Goal: Task Accomplishment & Management: Complete application form

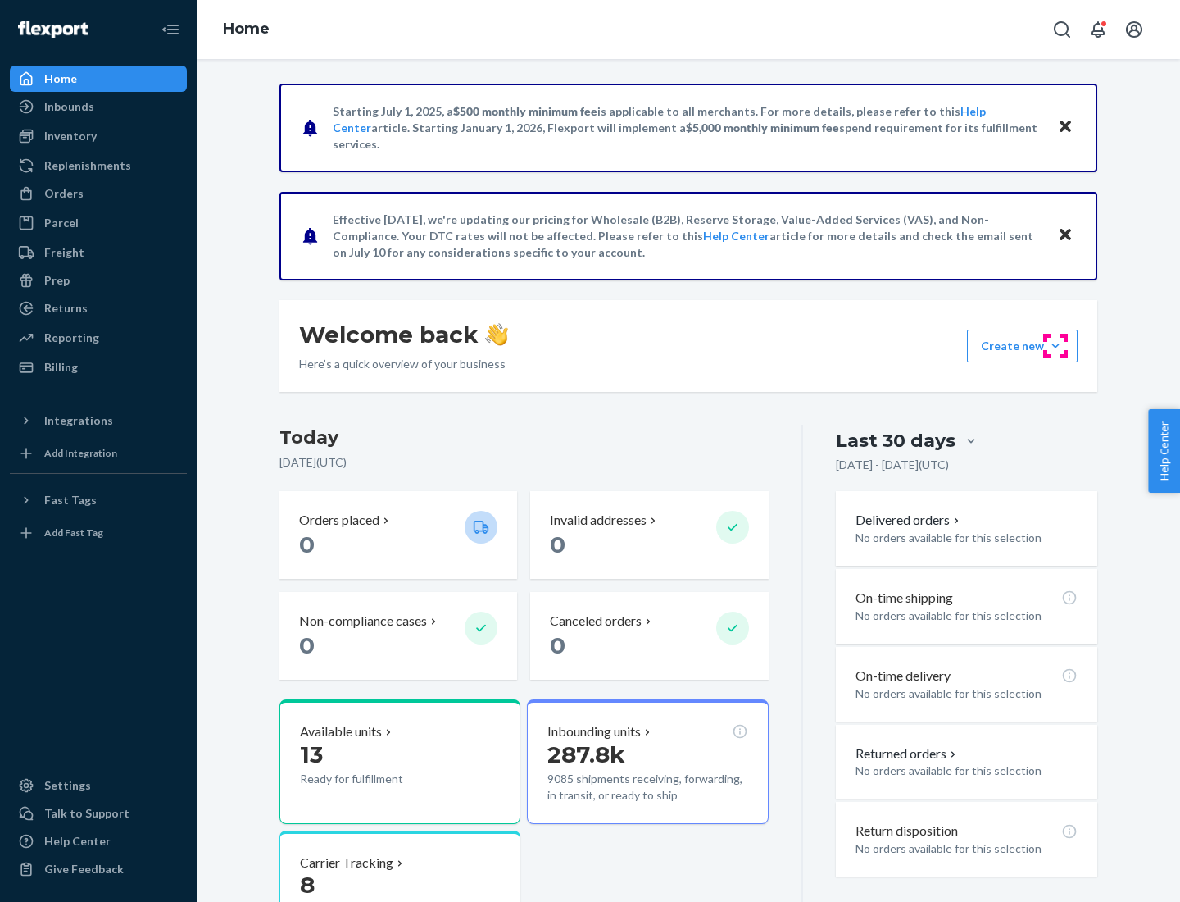
click at [1056, 346] on button "Create new Create new inbound Create new order Create new product" at bounding box center [1022, 345] width 111 height 33
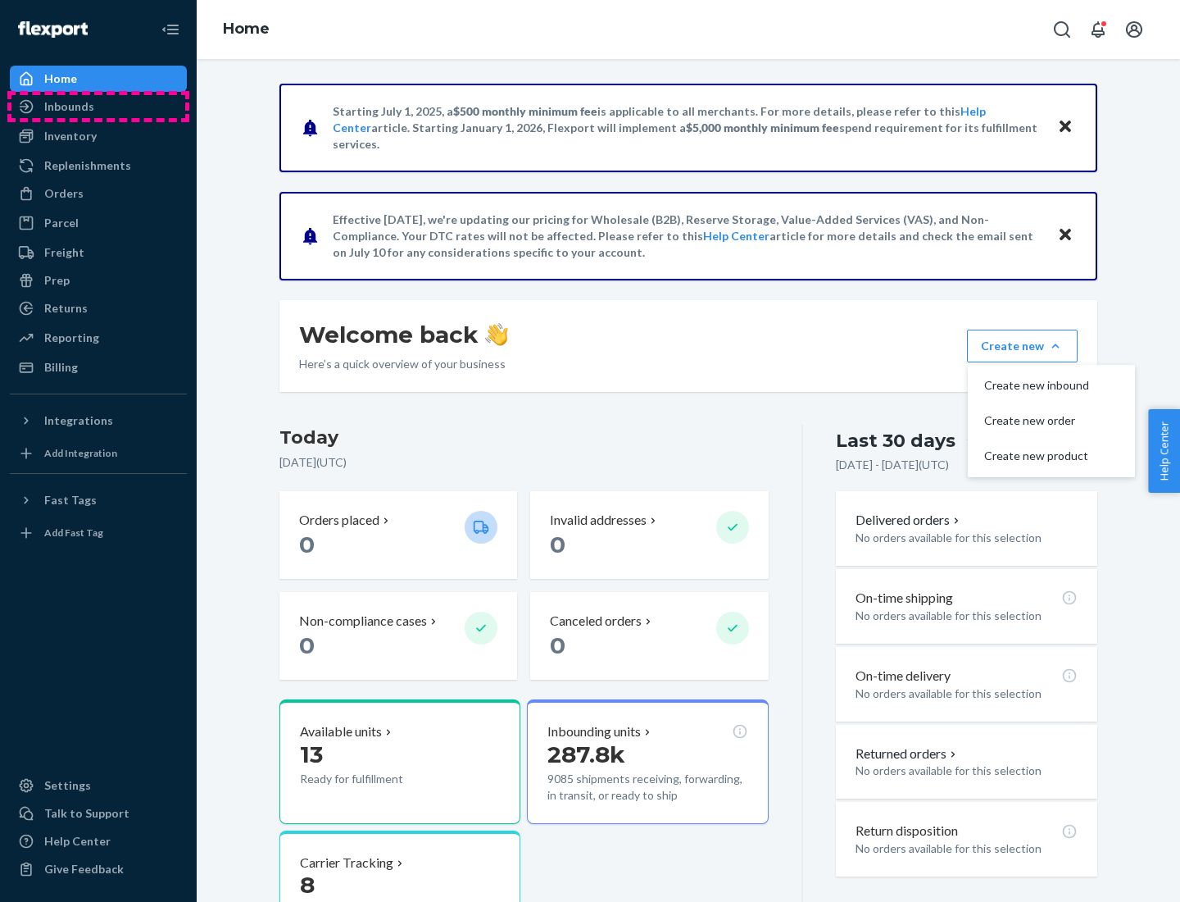
click at [98, 107] on div "Inbounds" at bounding box center [98, 106] width 174 height 23
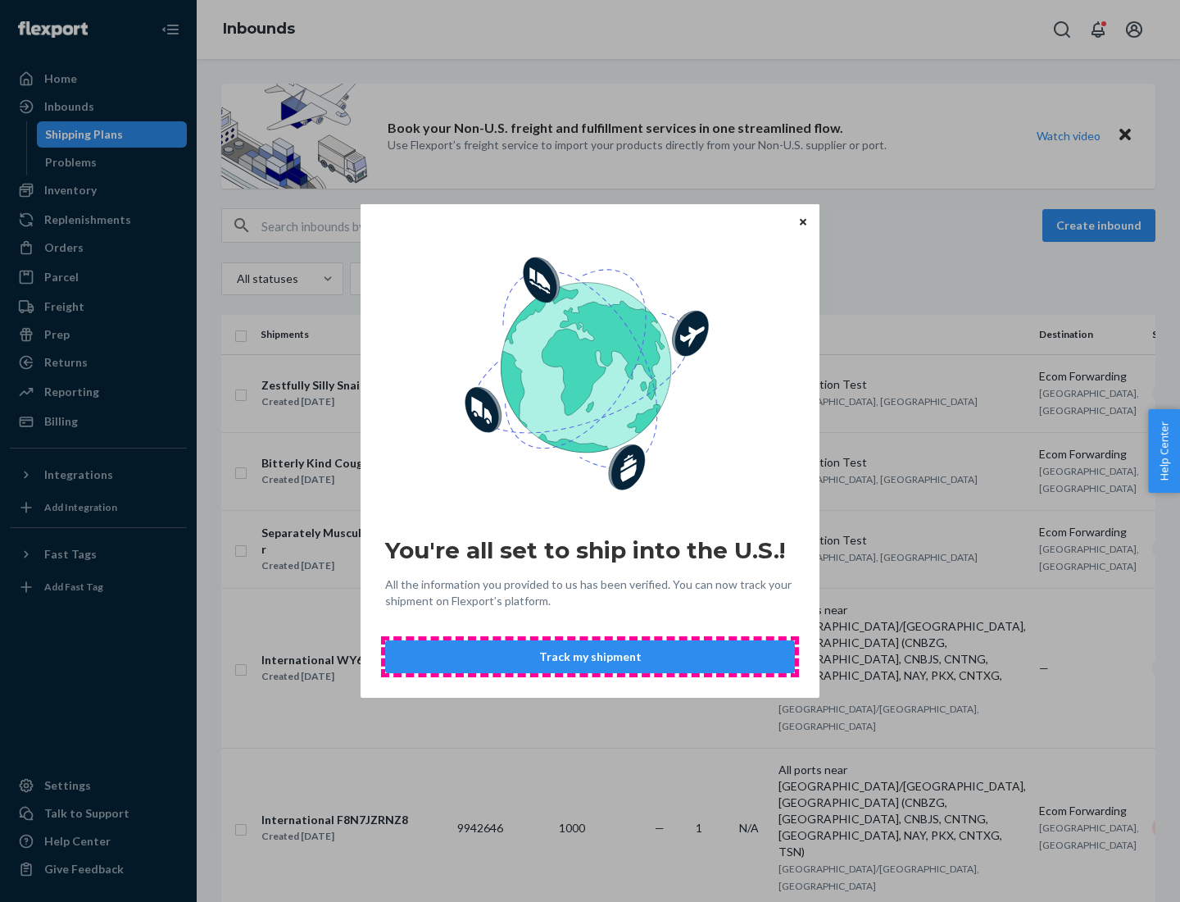
click at [590, 656] on button "Track my shipment" at bounding box center [590, 656] width 410 height 33
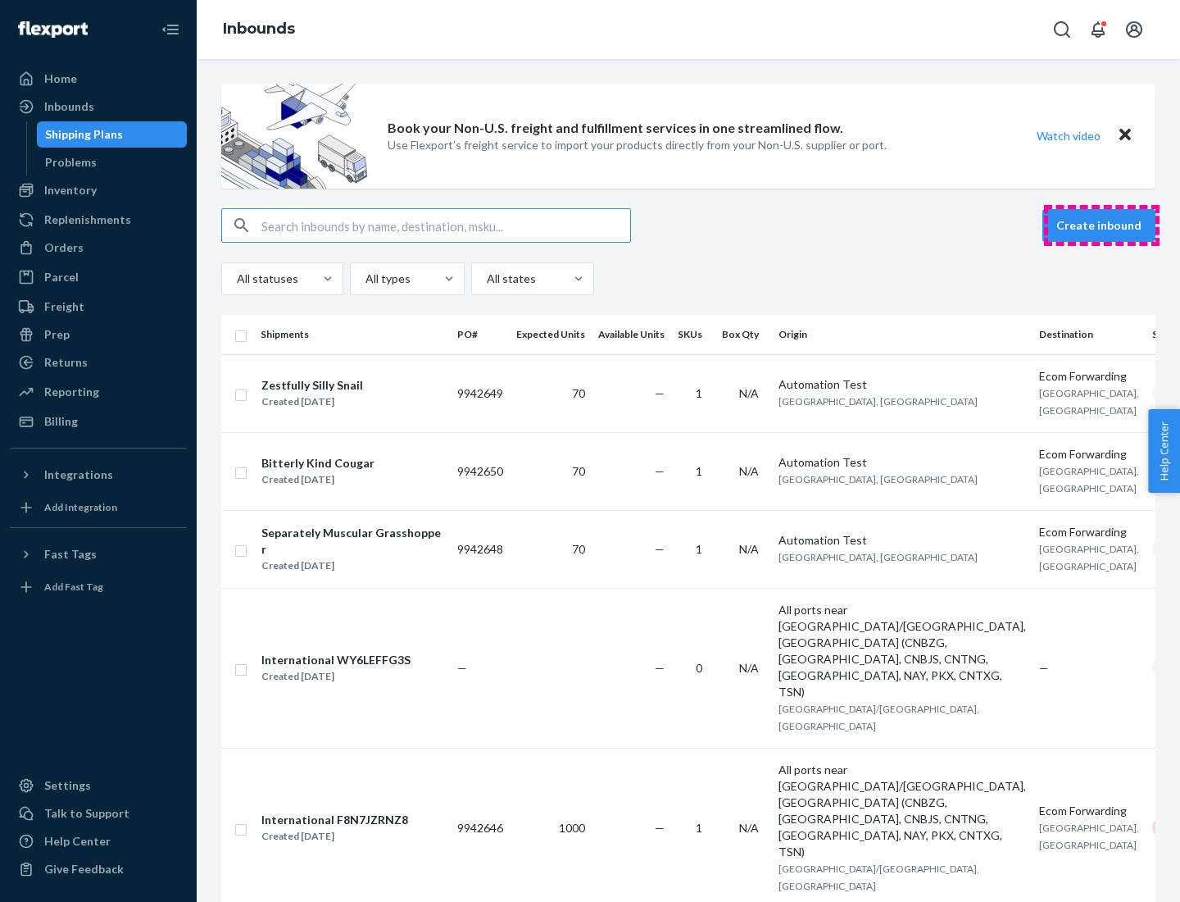
click at [1102, 225] on button "Create inbound" at bounding box center [1099, 225] width 113 height 33
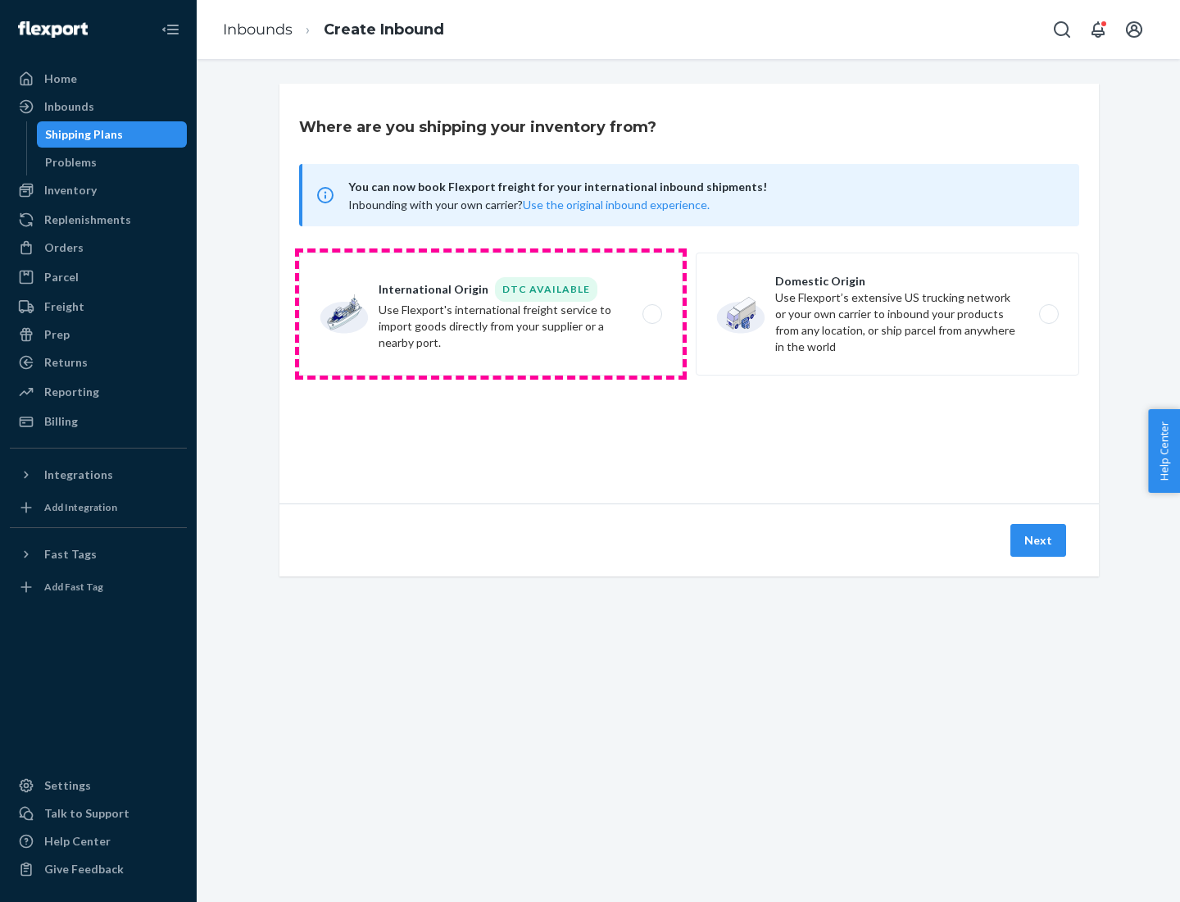
click at [491, 314] on label "International Origin DTC Available Use Flexport's international freight service…" at bounding box center [491, 313] width 384 height 123
click at [652, 314] on input "International Origin DTC Available Use Flexport's international freight service…" at bounding box center [657, 314] width 11 height 11
radio input "true"
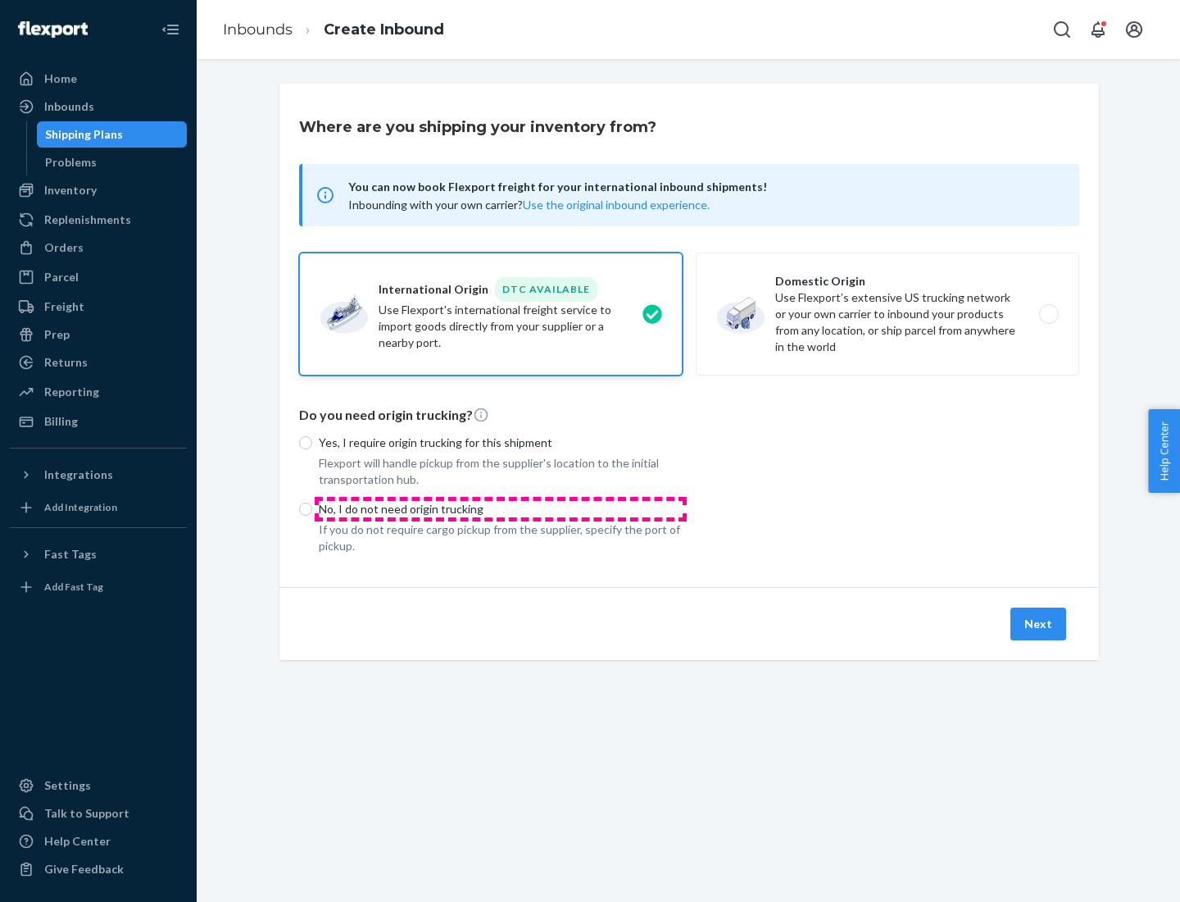
click at [501, 508] on p "No, I do not need origin trucking" at bounding box center [501, 509] width 364 height 16
click at [312, 508] on input "No, I do not need origin trucking" at bounding box center [305, 508] width 13 height 13
radio input "true"
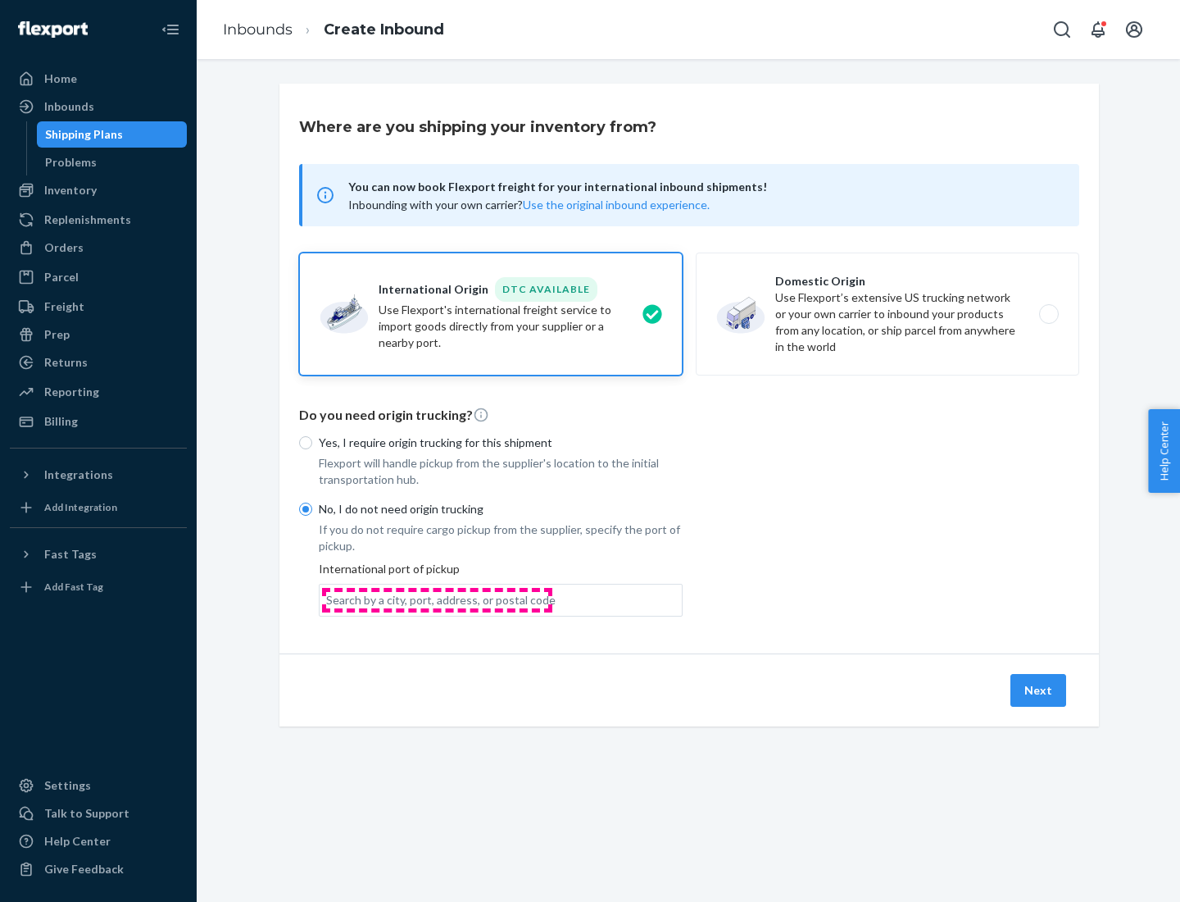
click at [437, 599] on div "Search by a city, port, address, or postal code" at bounding box center [440, 600] width 229 height 16
click at [328, 599] on input "Search by a city, port, address, or postal code" at bounding box center [327, 600] width 2 height 16
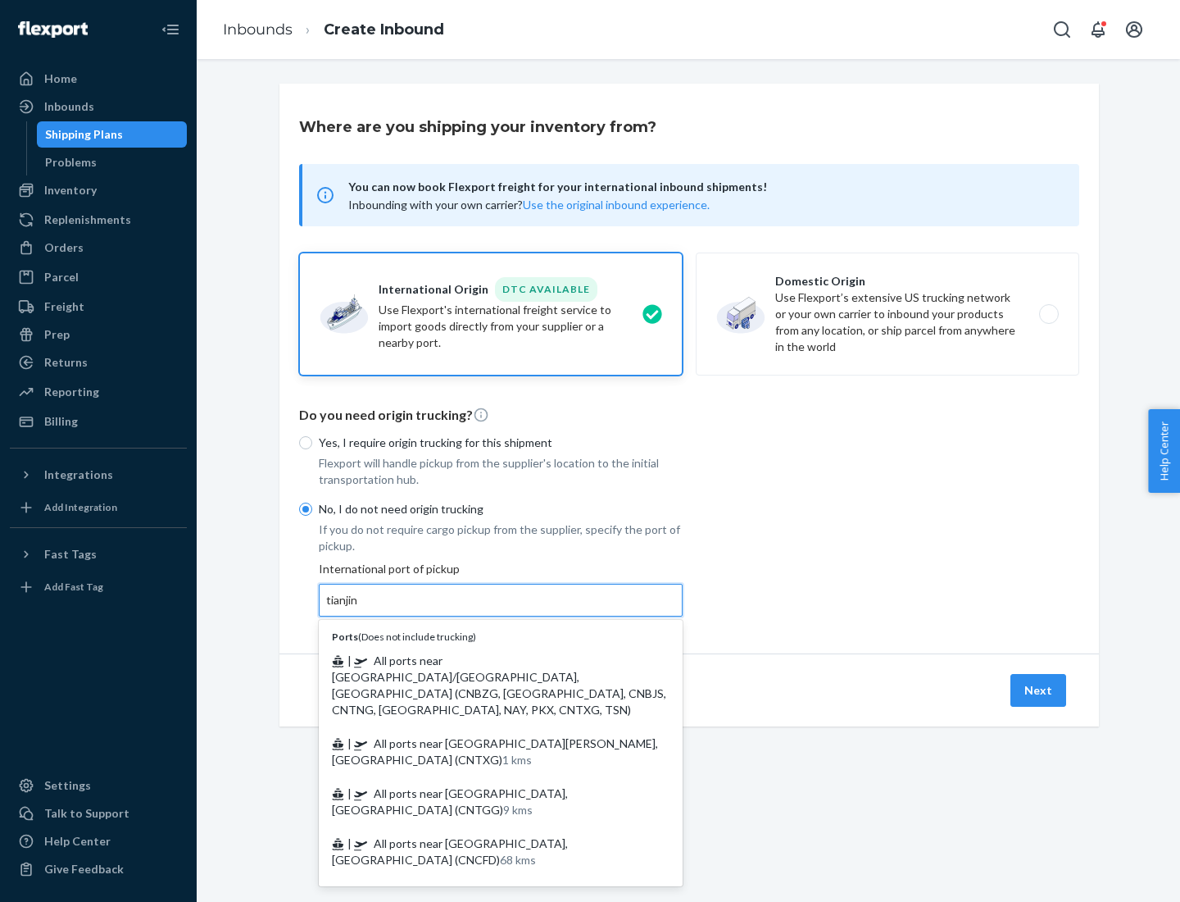
click at [484, 660] on span "| All ports near [GEOGRAPHIC_DATA]/[GEOGRAPHIC_DATA], [GEOGRAPHIC_DATA] (CNBZG,…" at bounding box center [499, 684] width 334 height 63
click at [360, 608] on input "tianjin" at bounding box center [343, 600] width 34 height 16
type input "All ports near [GEOGRAPHIC_DATA]/[GEOGRAPHIC_DATA], [GEOGRAPHIC_DATA] (CNBZG, […"
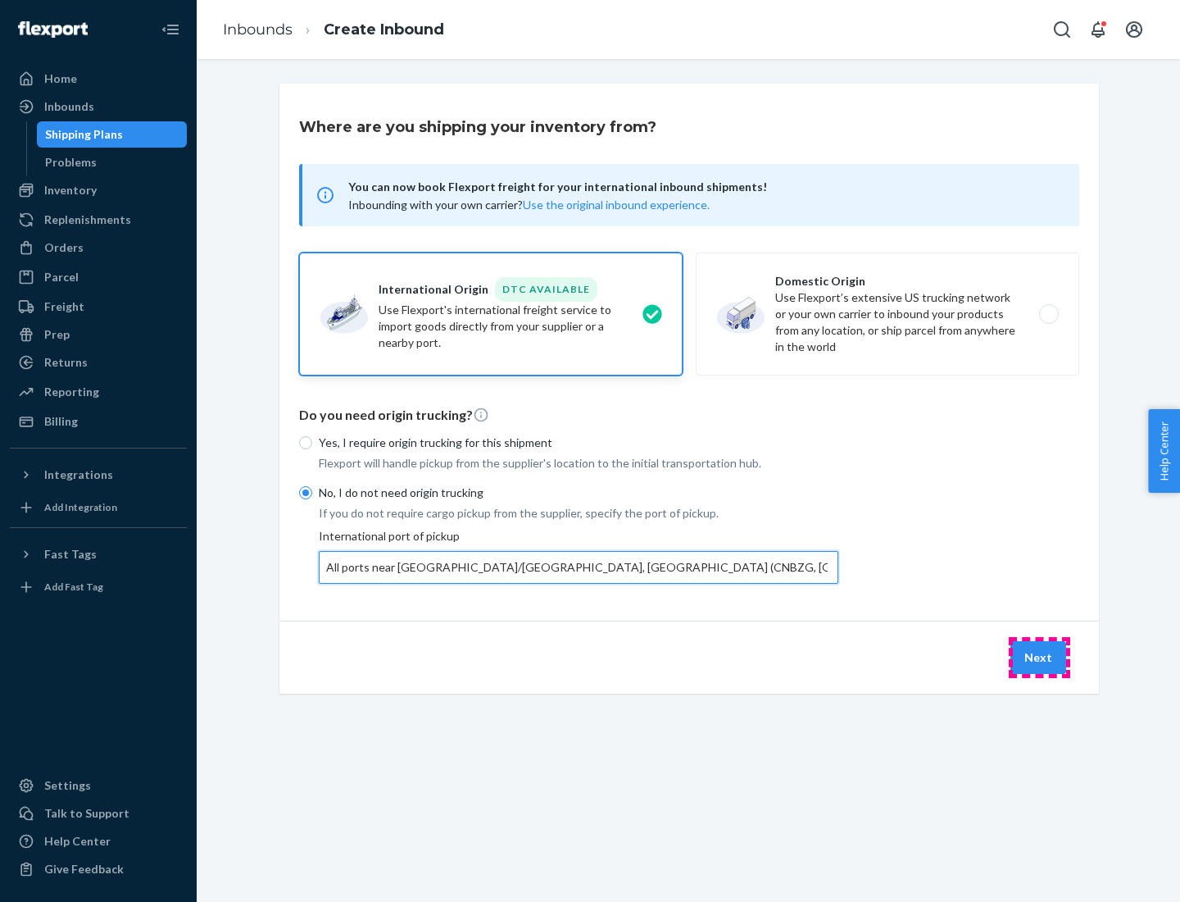
click at [1039, 656] on button "Next" at bounding box center [1039, 657] width 56 height 33
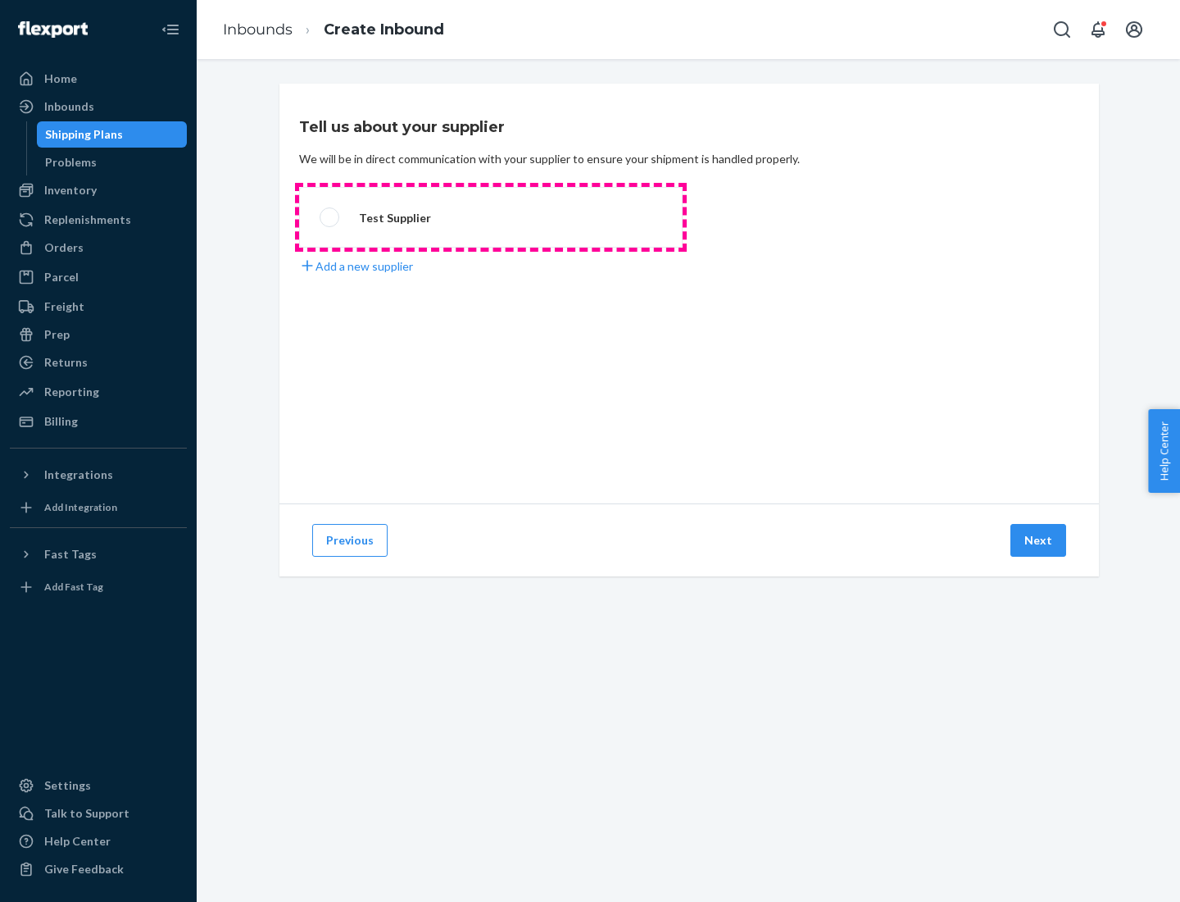
click at [491, 217] on label "Test Supplier" at bounding box center [491, 217] width 384 height 61
click at [330, 217] on input "Test Supplier" at bounding box center [325, 217] width 11 height 11
radio input "true"
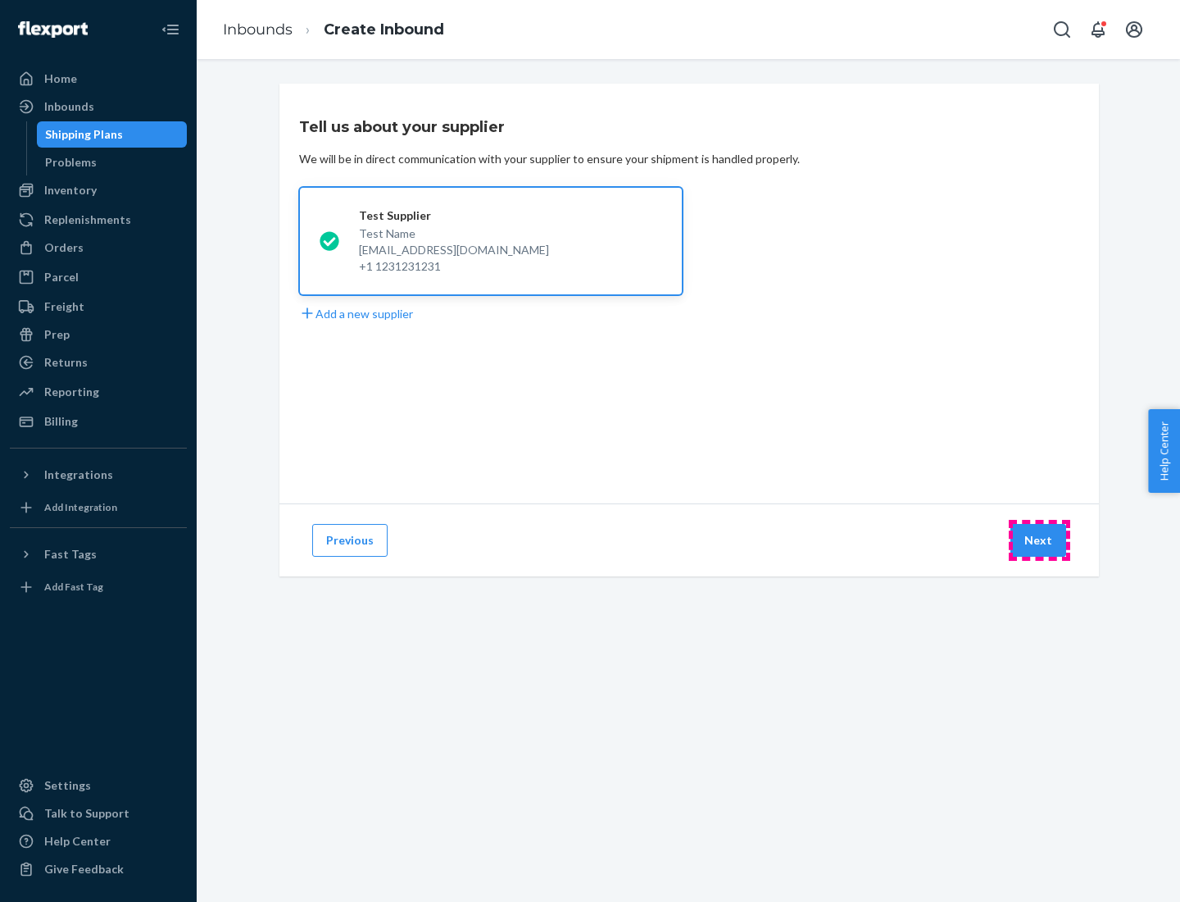
click at [1039, 540] on button "Next" at bounding box center [1039, 540] width 56 height 33
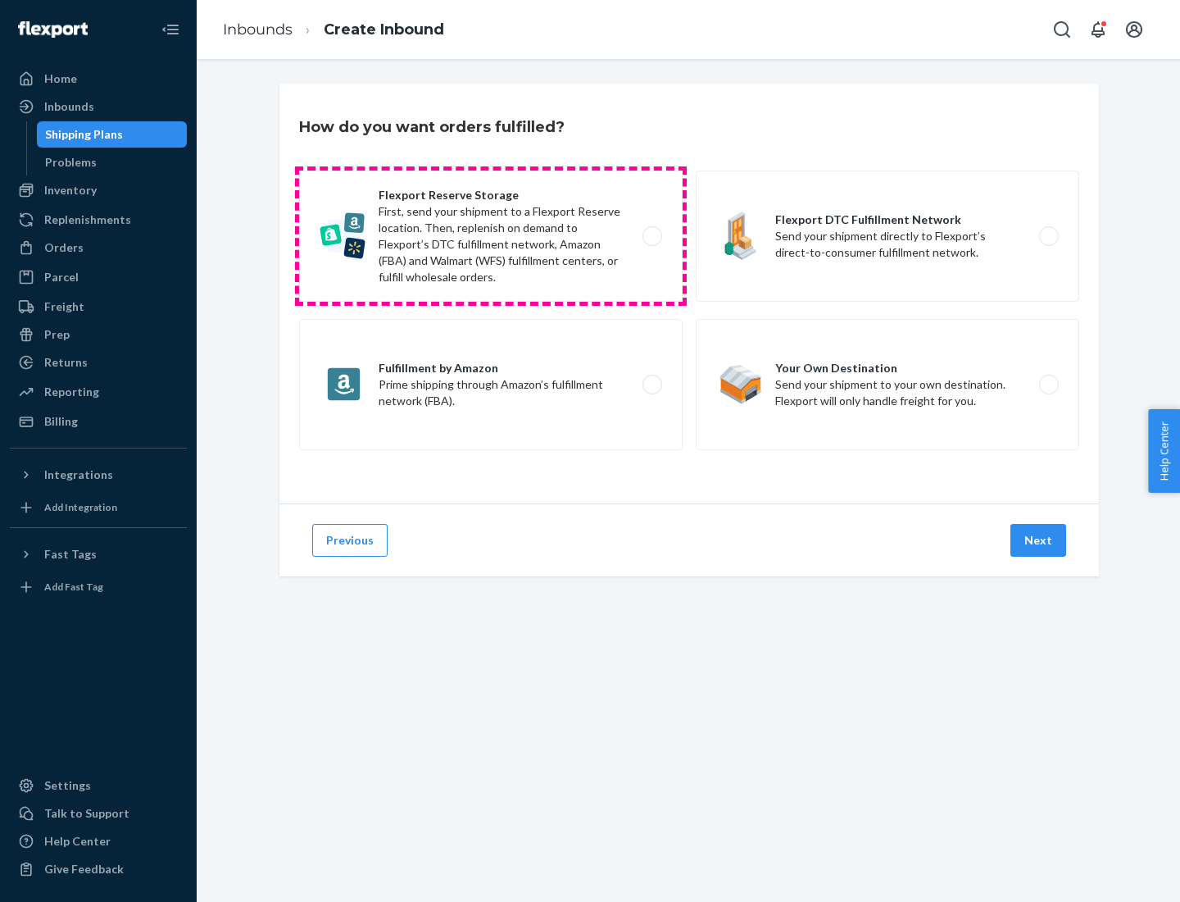
click at [491, 236] on label "Flexport Reserve Storage First, send your shipment to a Flexport Reserve locati…" at bounding box center [491, 235] width 384 height 131
click at [652, 236] on input "Flexport Reserve Storage First, send your shipment to a Flexport Reserve locati…" at bounding box center [657, 236] width 11 height 11
radio input "true"
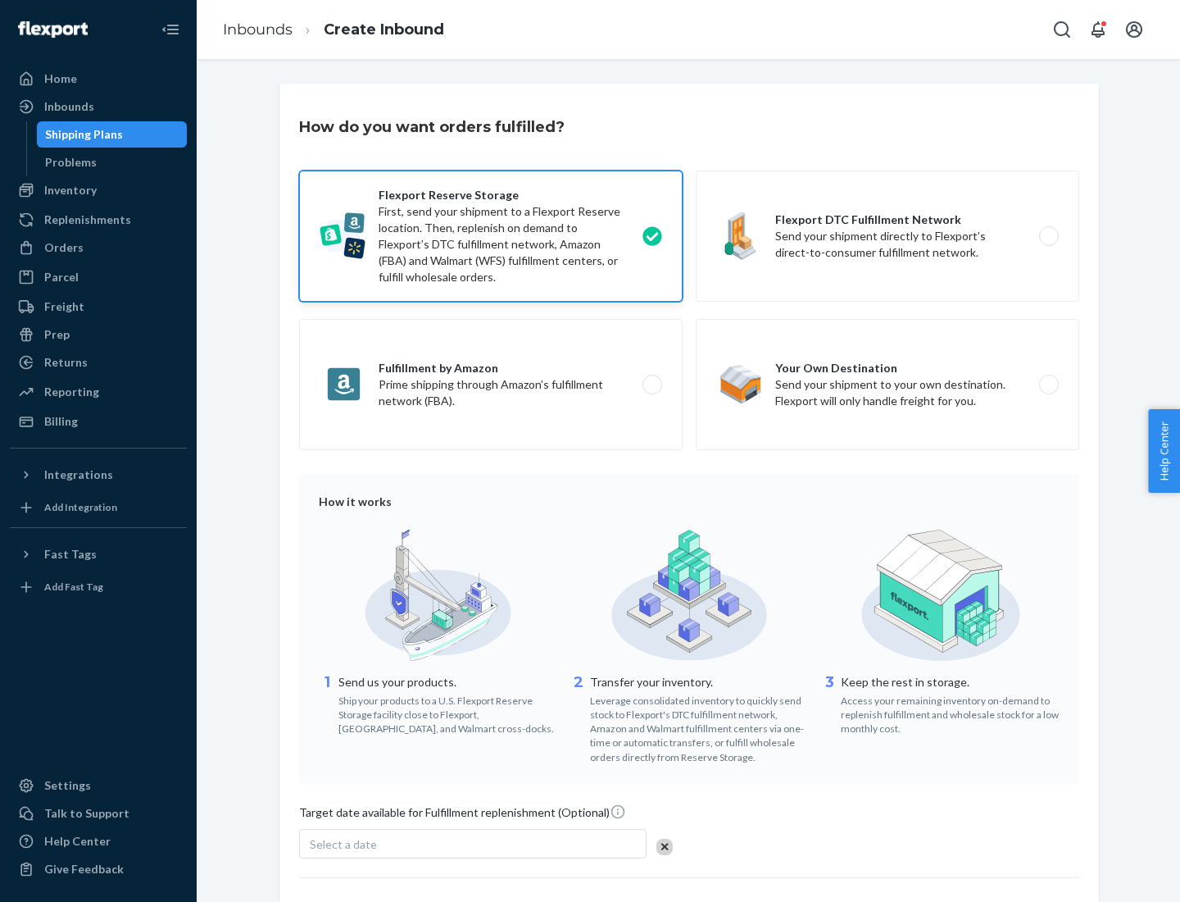
scroll to position [134, 0]
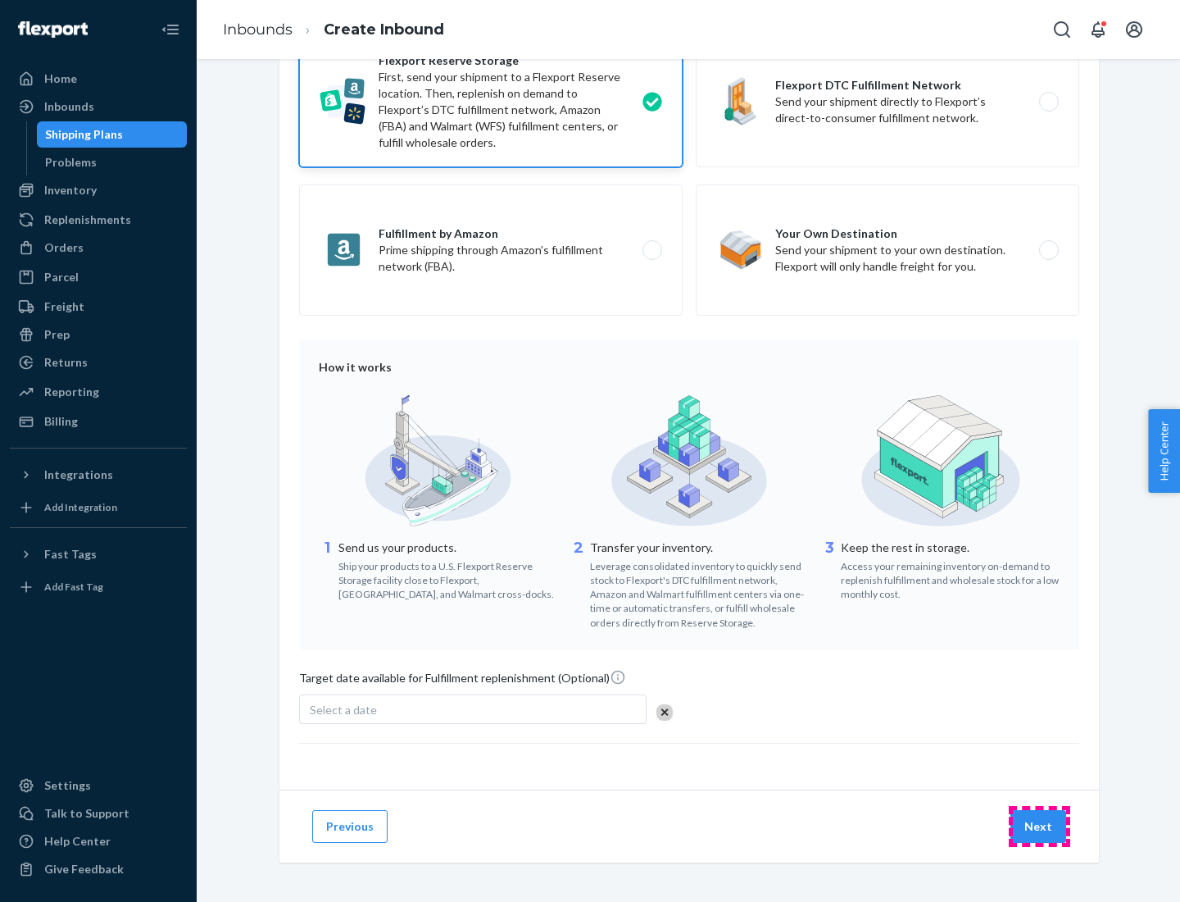
click at [1039, 825] on button "Next" at bounding box center [1039, 826] width 56 height 33
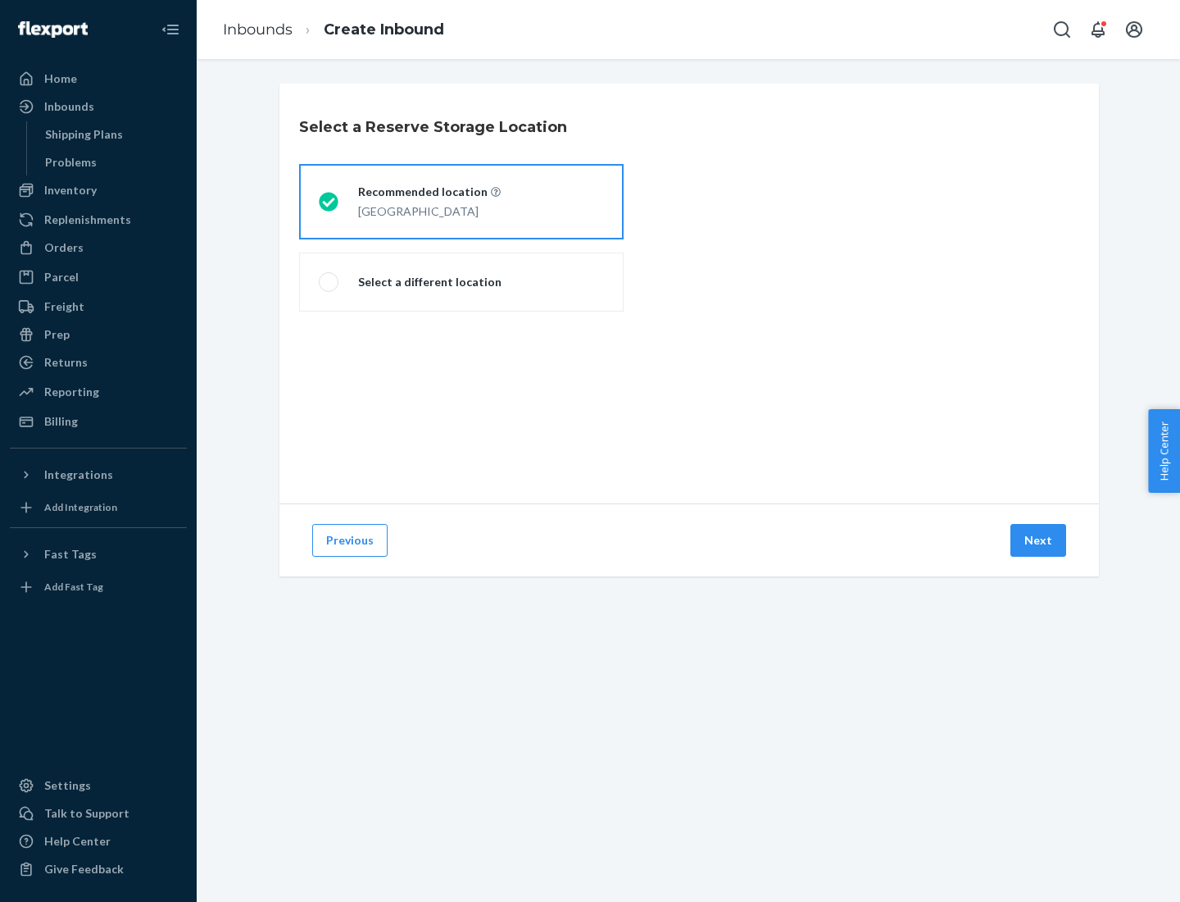
click at [461, 202] on div "[GEOGRAPHIC_DATA]" at bounding box center [429, 210] width 143 height 20
click at [329, 202] on input "Recommended location [GEOGRAPHIC_DATA]" at bounding box center [324, 202] width 11 height 11
click at [1039, 540] on button "Next" at bounding box center [1039, 540] width 56 height 33
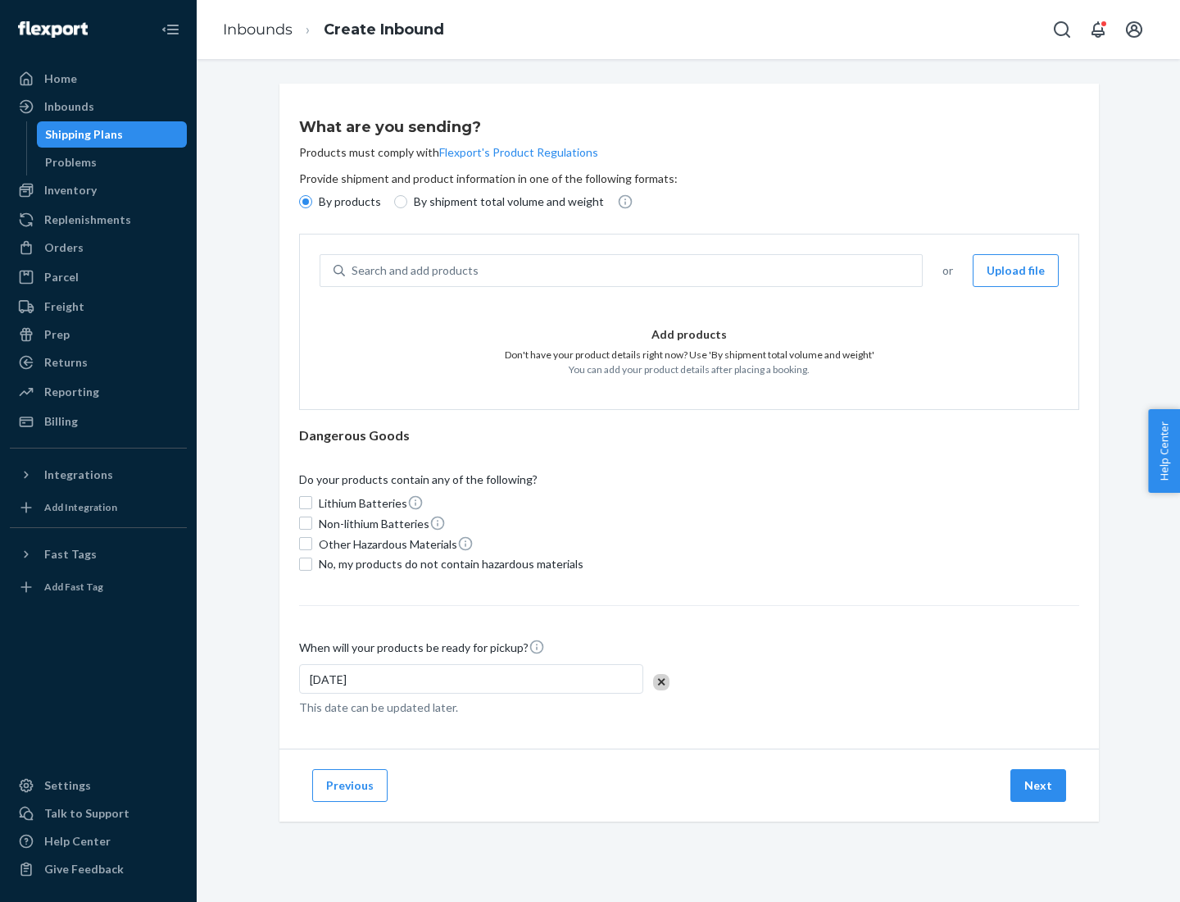
click at [634, 270] on div "Search and add products" at bounding box center [633, 271] width 577 height 30
click at [353, 270] on input "Search and add products" at bounding box center [353, 270] width 2 height 16
click at [398, 202] on input "By shipment total volume and weight" at bounding box center [400, 201] width 13 height 13
radio input "true"
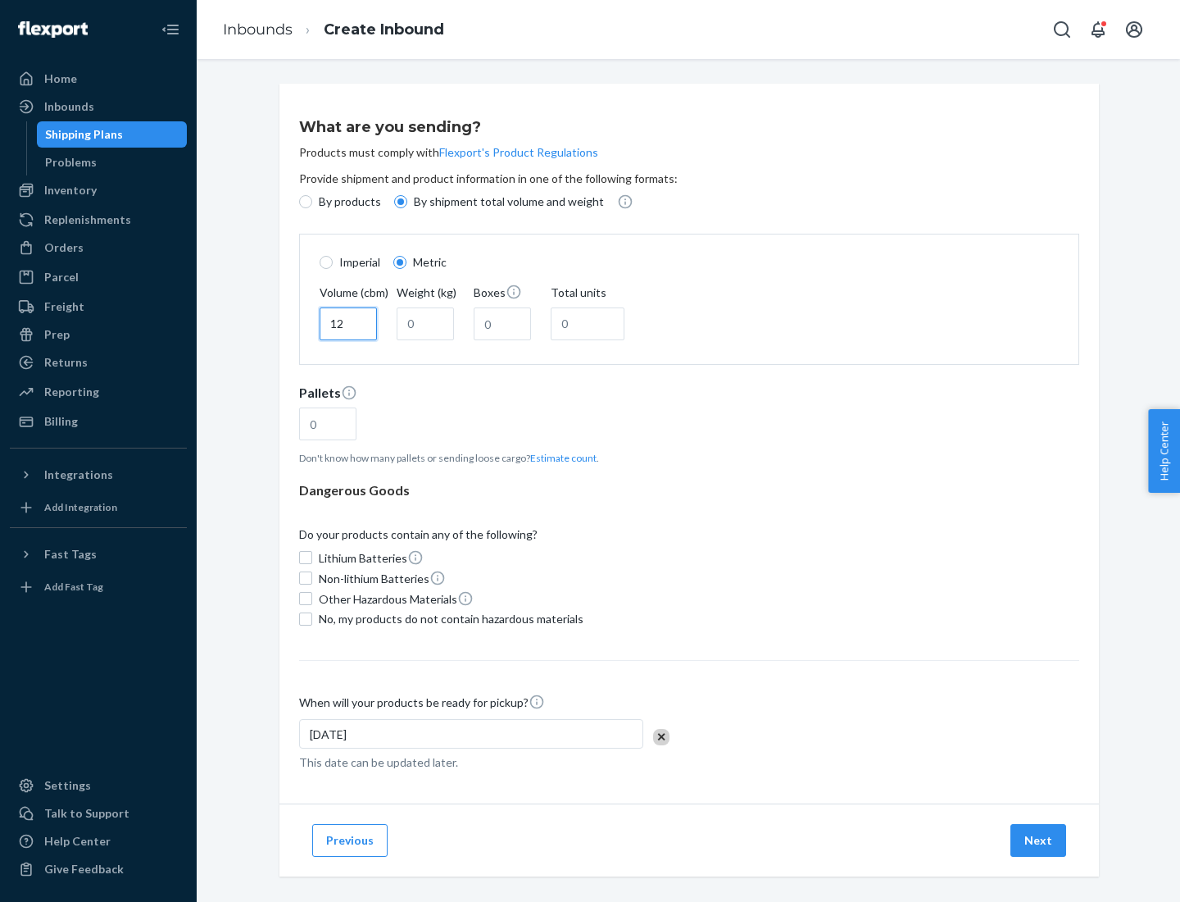
type input "12"
type input "22"
type input "222"
type input "121"
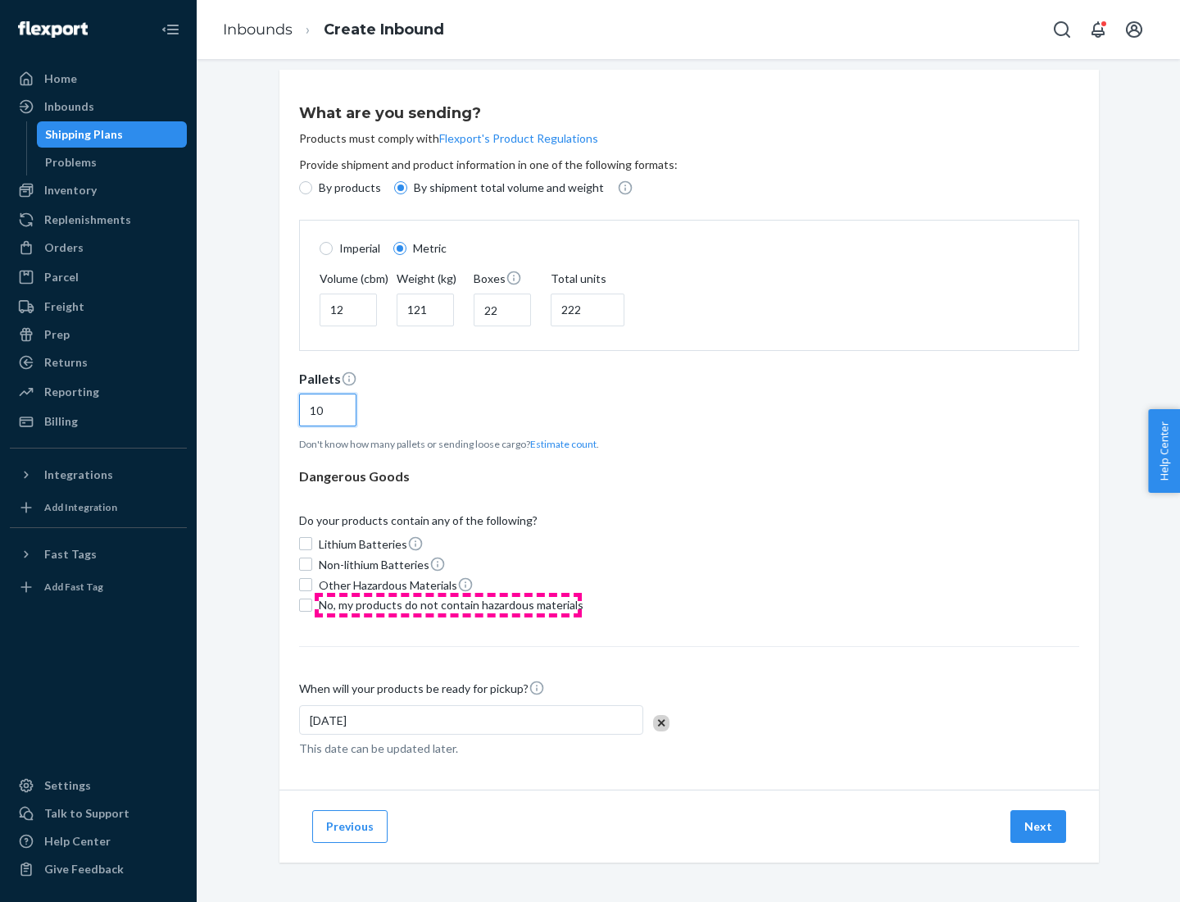
type input "10"
click at [448, 604] on span "No, my products do not contain hazardous materials" at bounding box center [451, 605] width 265 height 16
click at [312, 604] on input "No, my products do not contain hazardous materials" at bounding box center [305, 604] width 13 height 13
checkbox input "true"
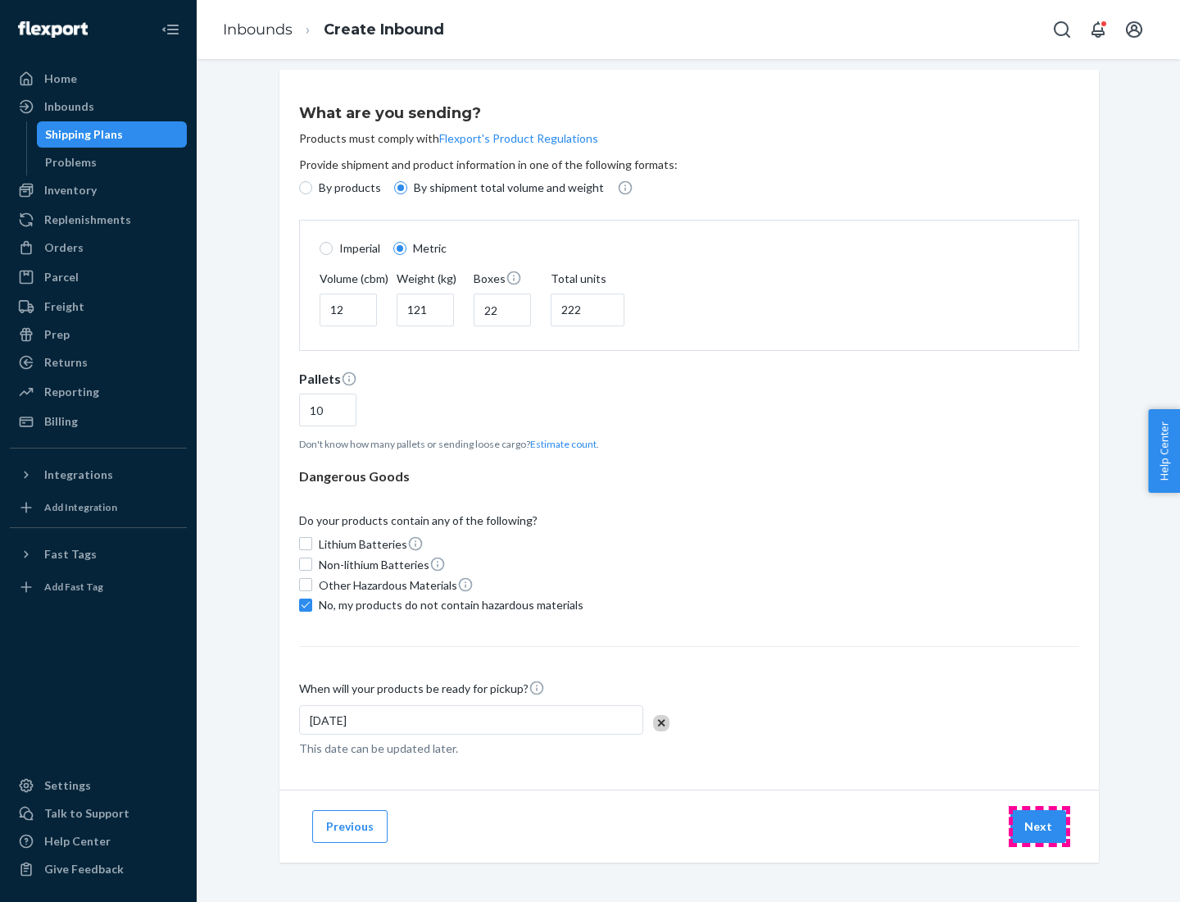
click at [1039, 825] on button "Next" at bounding box center [1039, 826] width 56 height 33
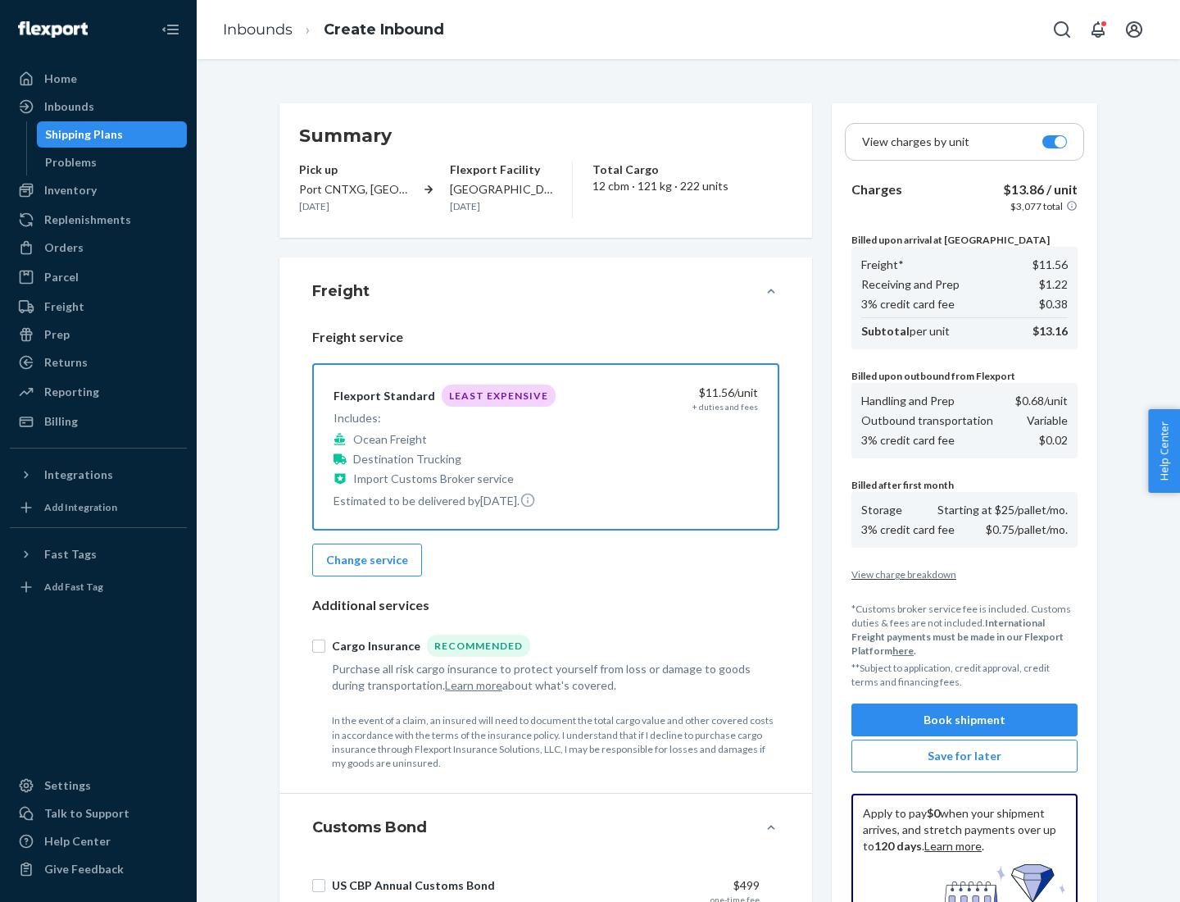
scroll to position [239, 0]
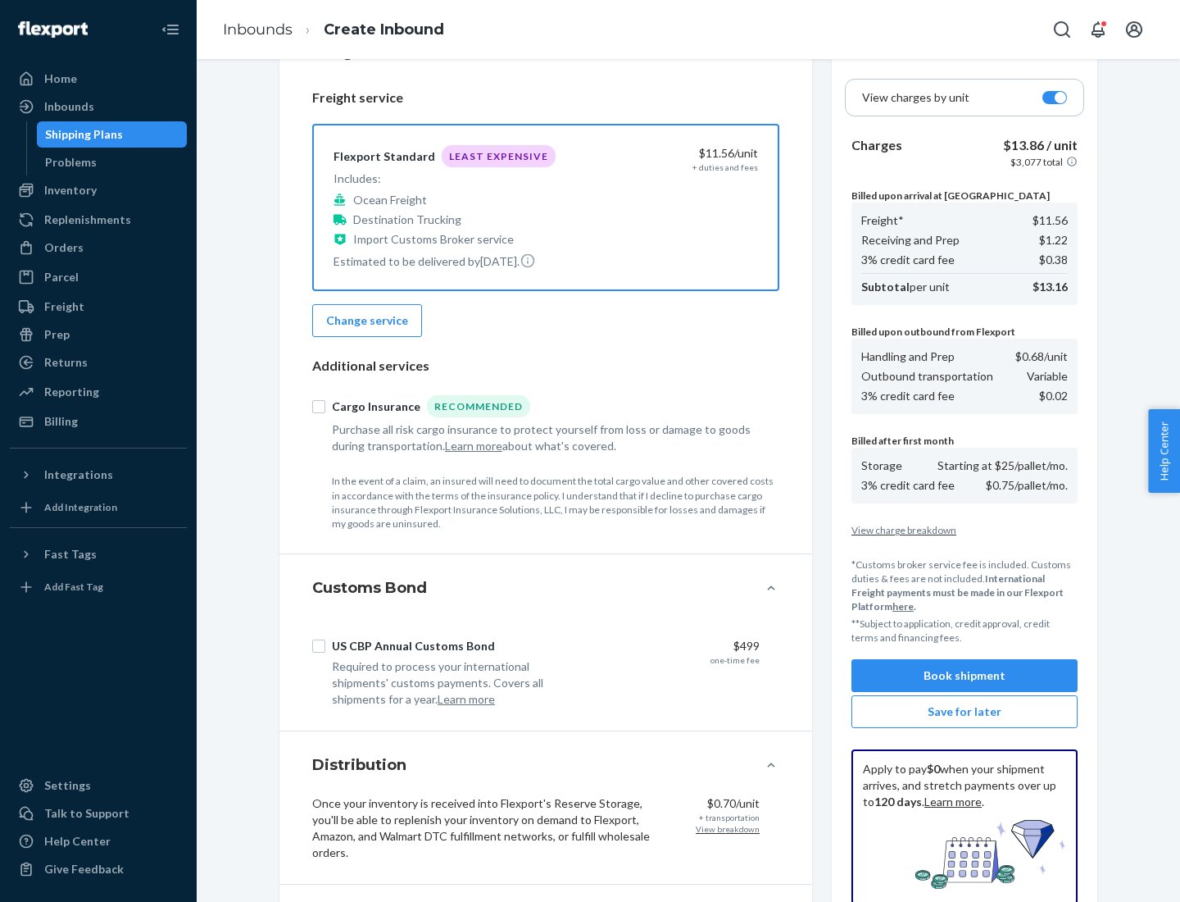
click at [965, 675] on button "Book shipment" at bounding box center [965, 675] width 226 height 33
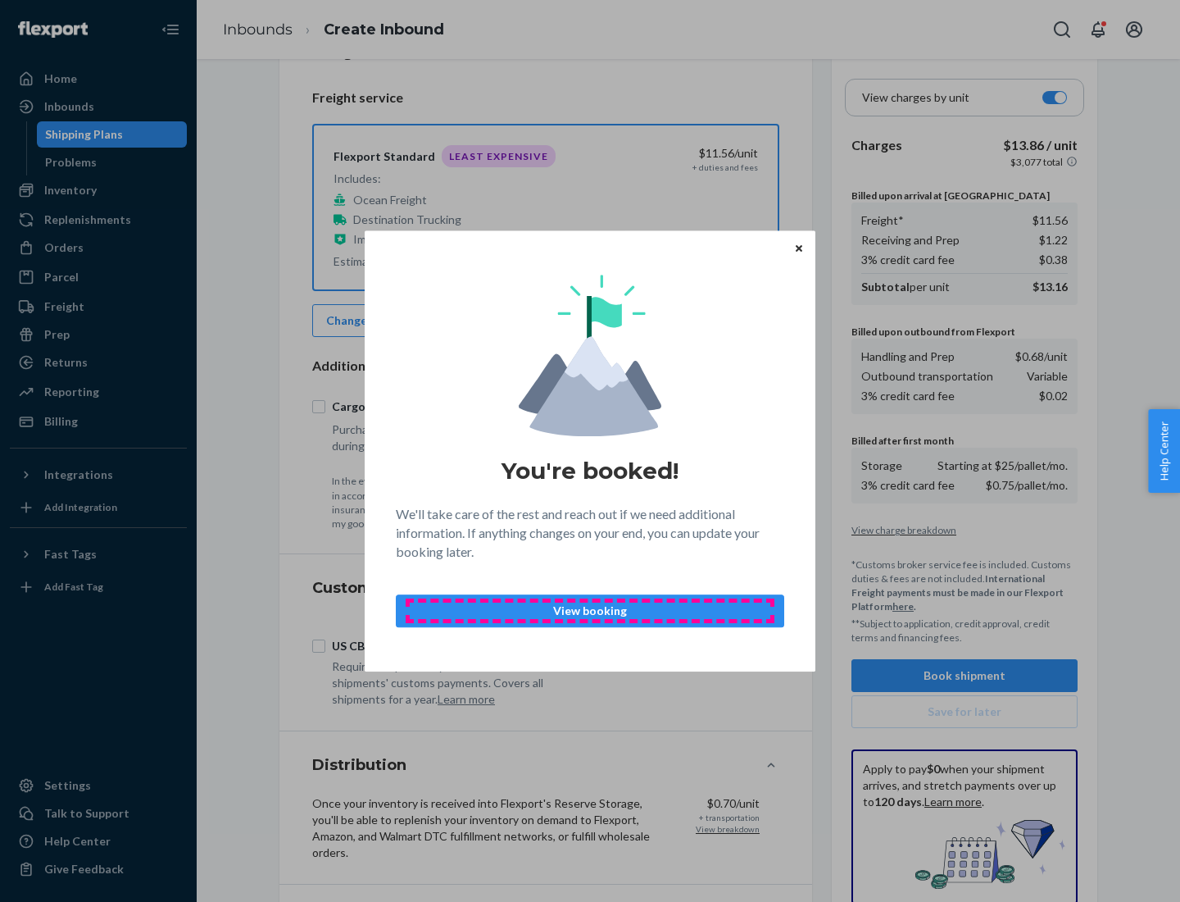
click at [590, 610] on p "View booking" at bounding box center [590, 610] width 361 height 16
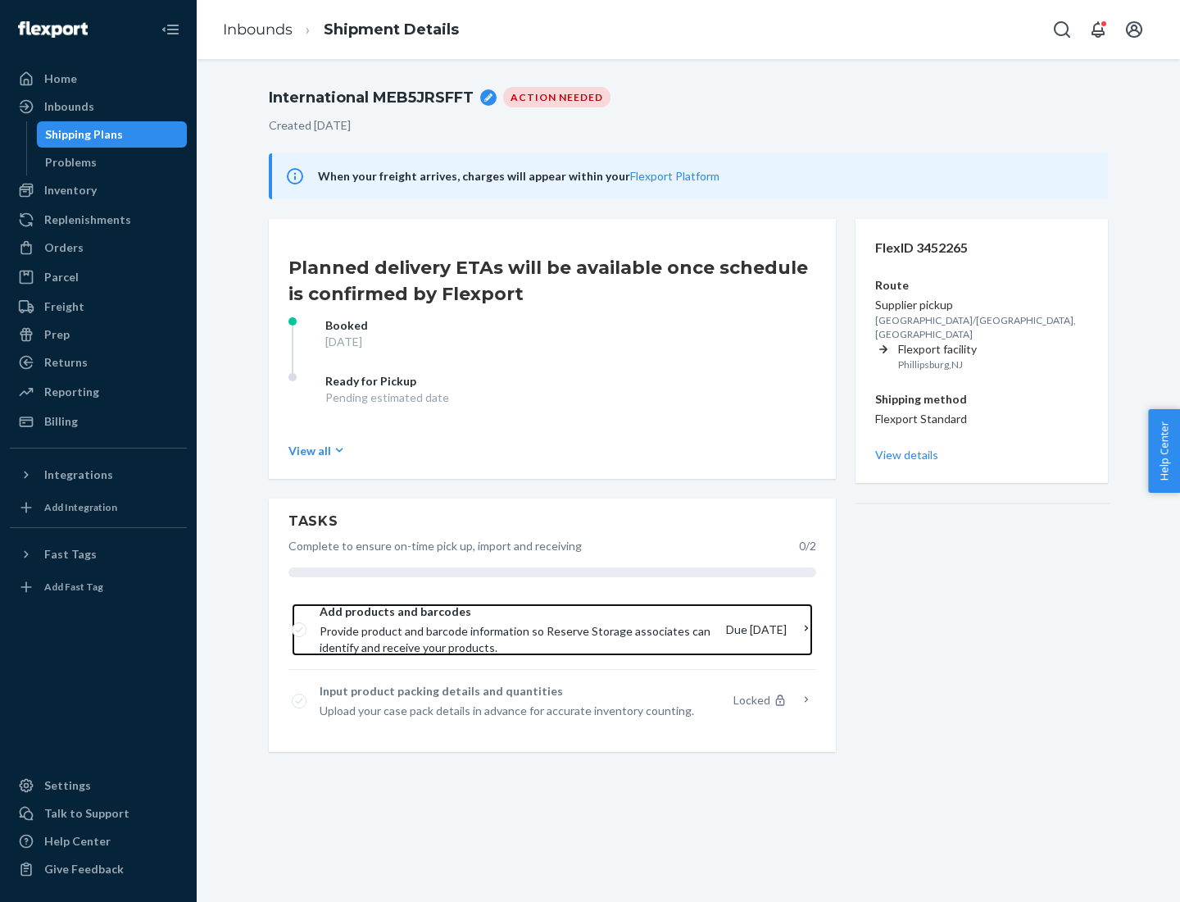
click at [518, 629] on span "Provide product and barcode information so Reserve Storage associates can ident…" at bounding box center [516, 639] width 393 height 33
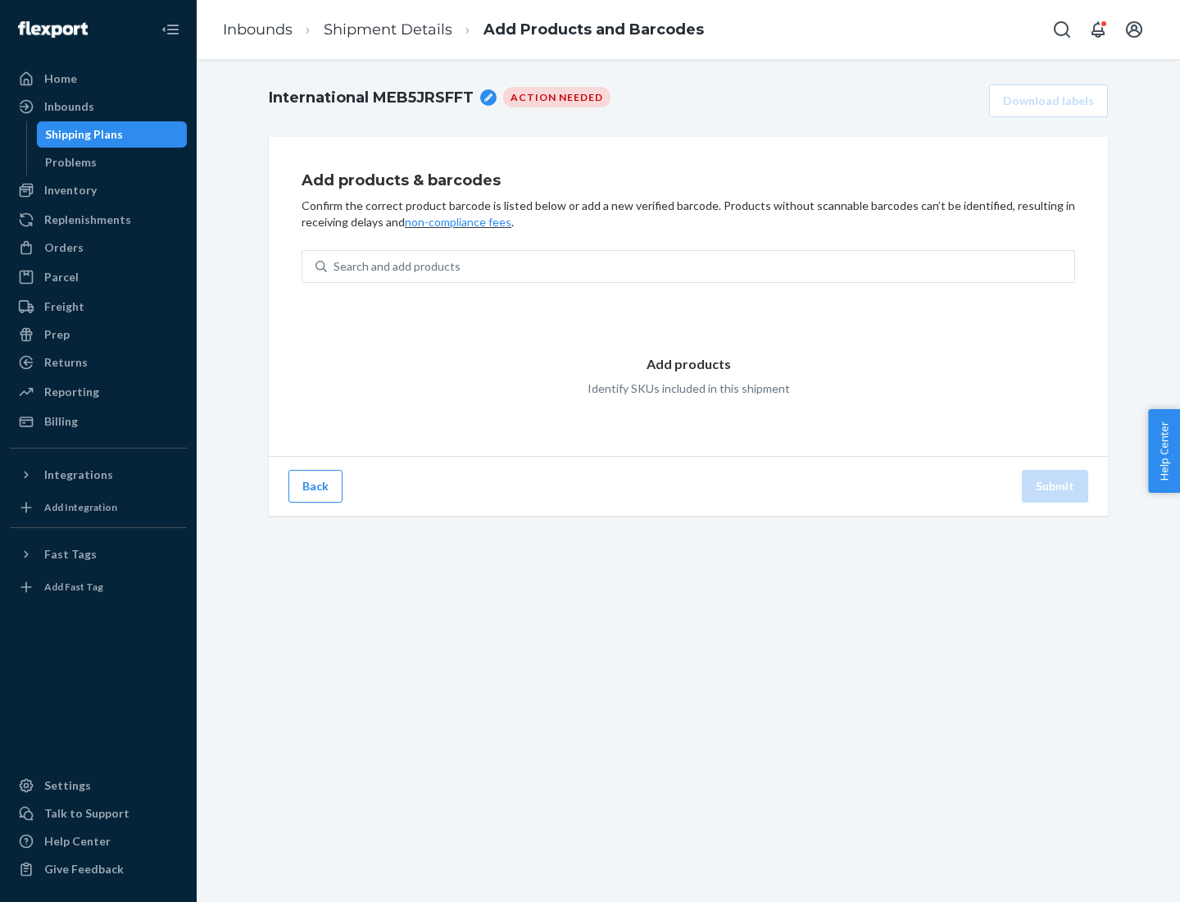
click at [701, 266] on div "Search and add products" at bounding box center [700, 267] width 747 height 30
click at [335, 266] on input "Search and add products" at bounding box center [335, 266] width 2 height 16
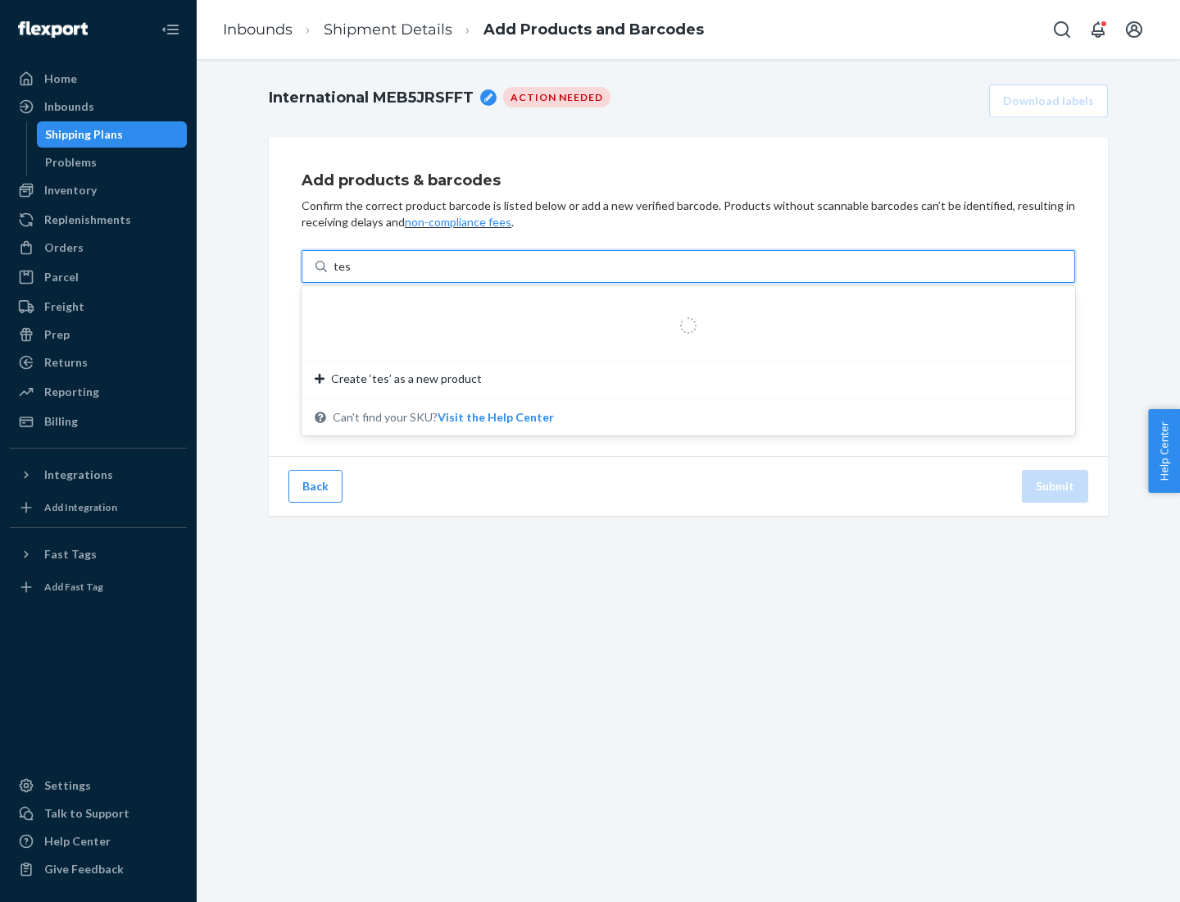
type input "test"
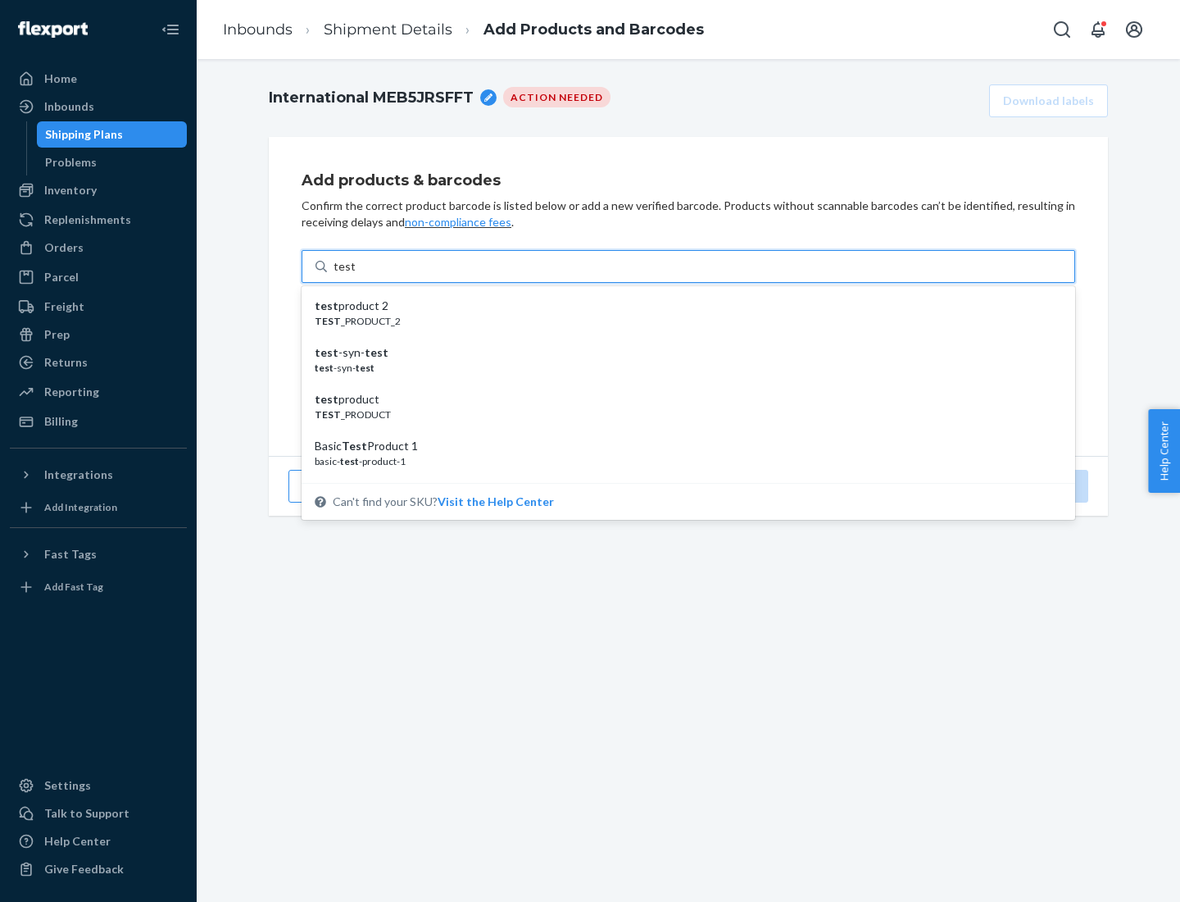
scroll to position [61, 0]
click at [682, 384] on div "Basic Test Product 1" at bounding box center [682, 384] width 734 height 16
click at [355, 275] on input "test" at bounding box center [344, 266] width 21 height 16
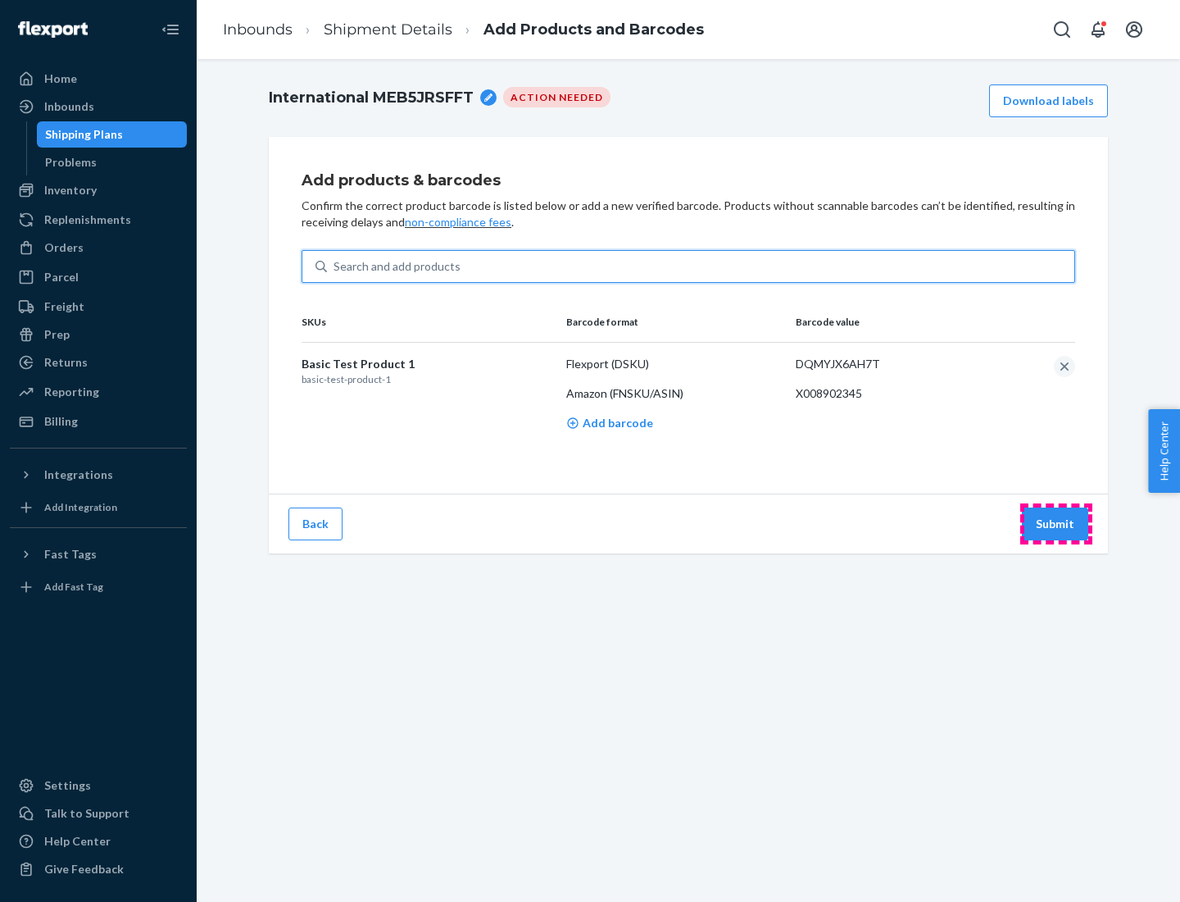
click at [1056, 523] on button "Submit" at bounding box center [1055, 523] width 66 height 33
